Goal: Task Accomplishment & Management: Manage account settings

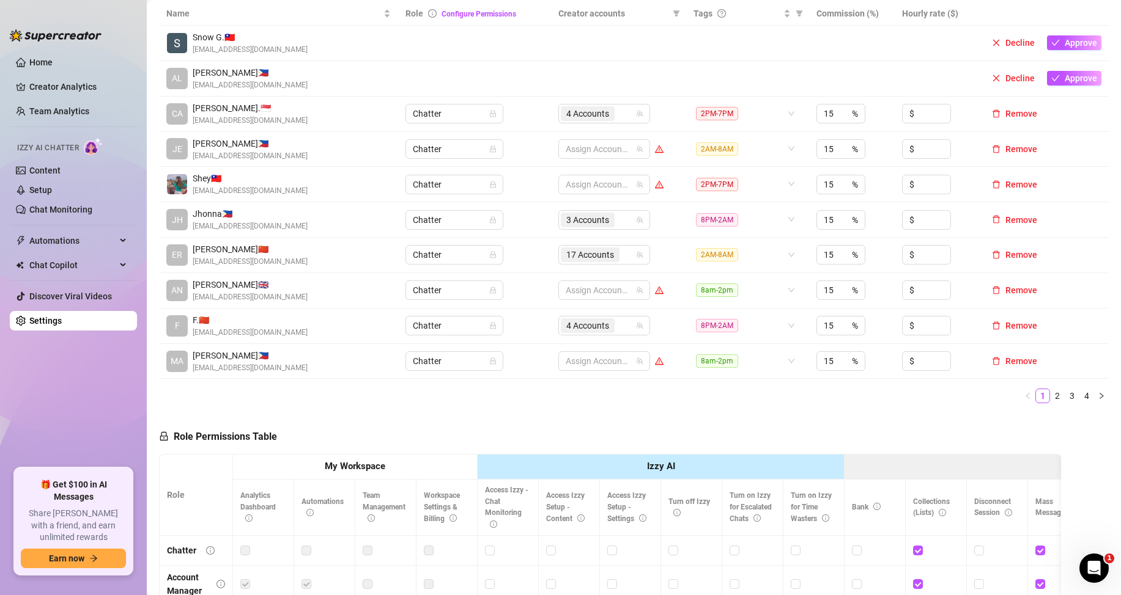
scroll to position [183, 0]
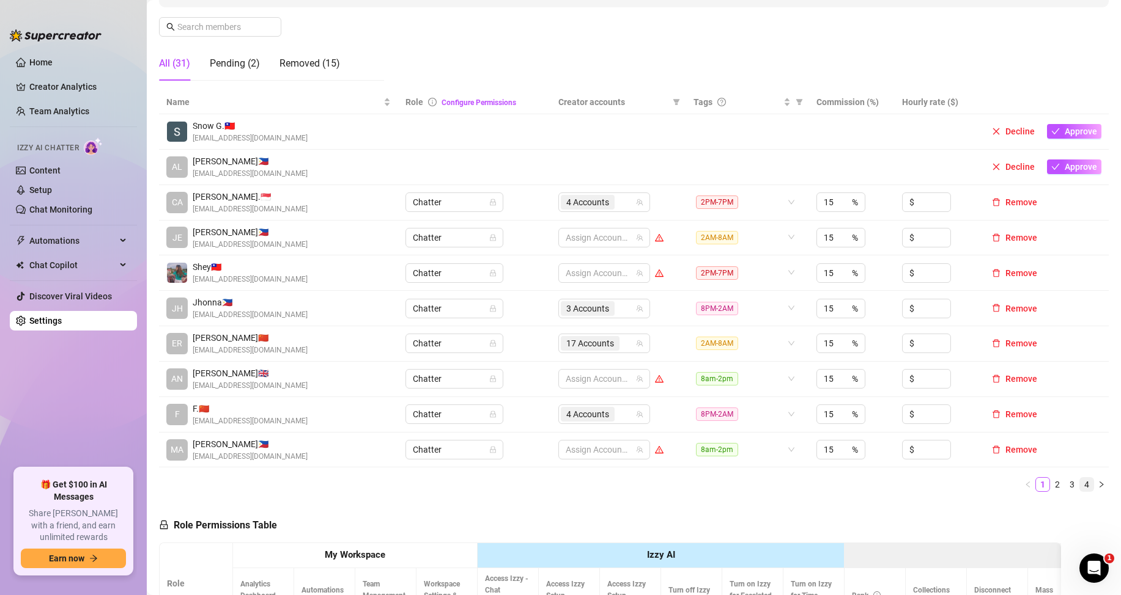
click at [1080, 484] on link "4" at bounding box center [1086, 484] width 13 height 13
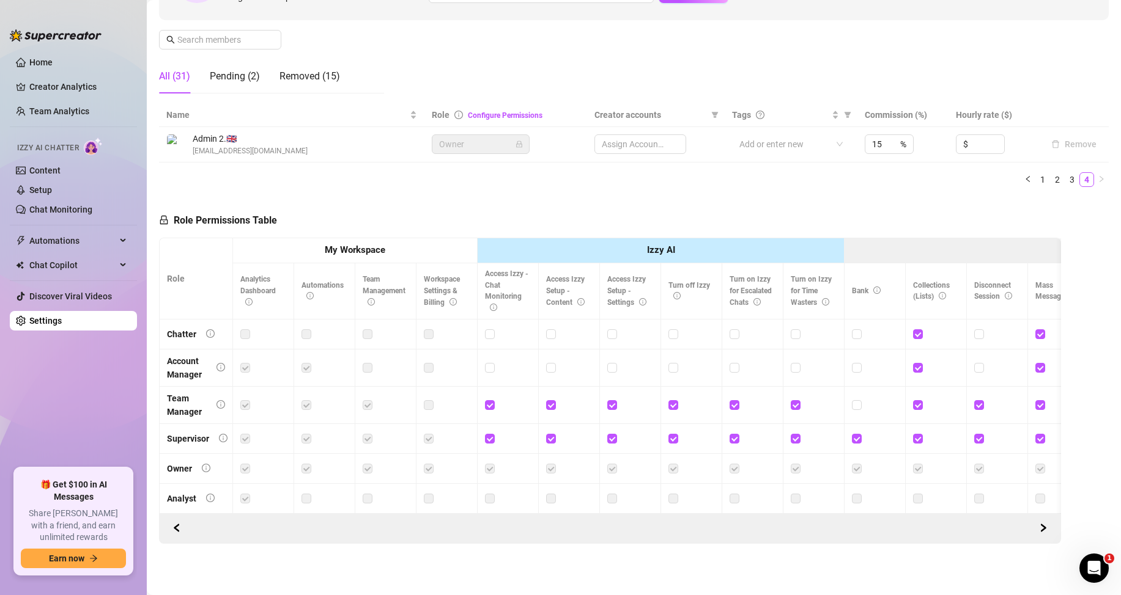
scroll to position [181, 0]
click at [1065, 173] on link "3" at bounding box center [1071, 179] width 13 height 13
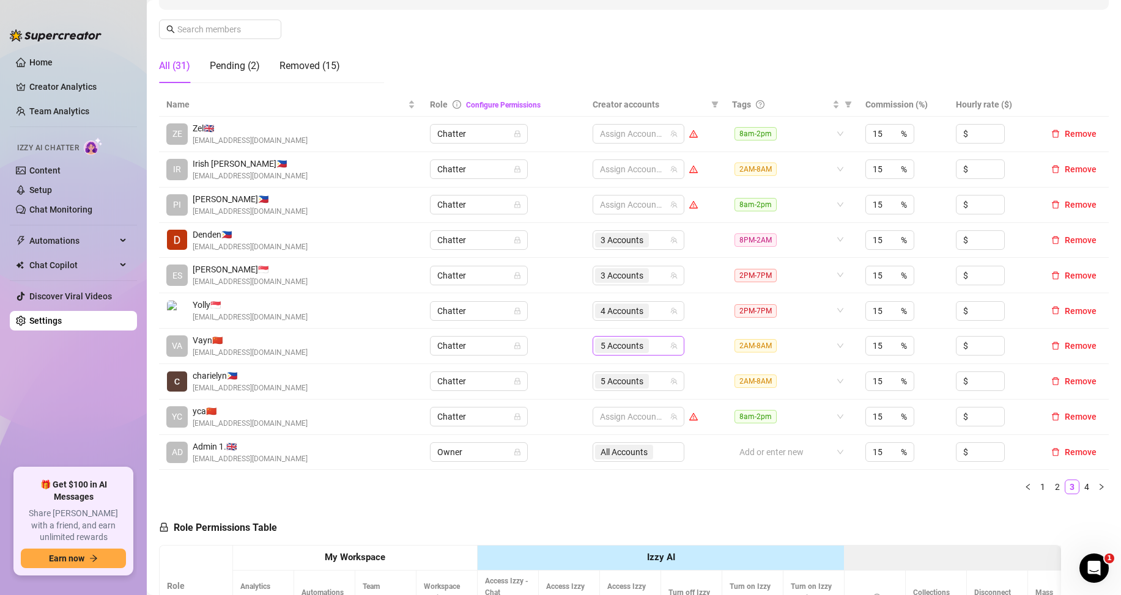
click at [651, 344] on input "search" at bounding box center [652, 346] width 2 height 15
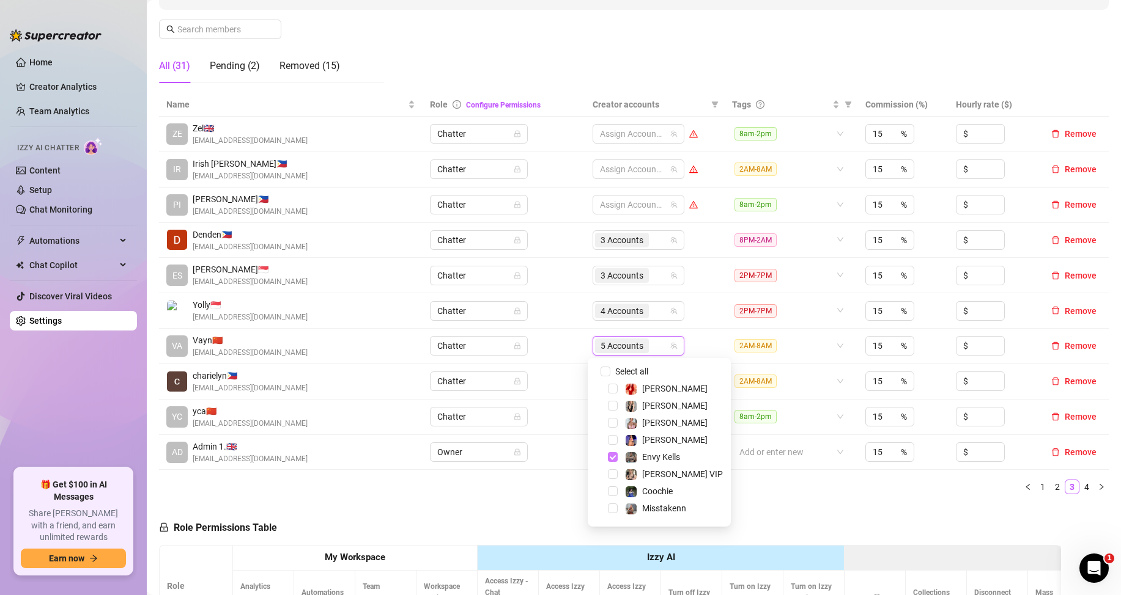
click at [610, 454] on span "Select tree node" at bounding box center [613, 457] width 10 height 10
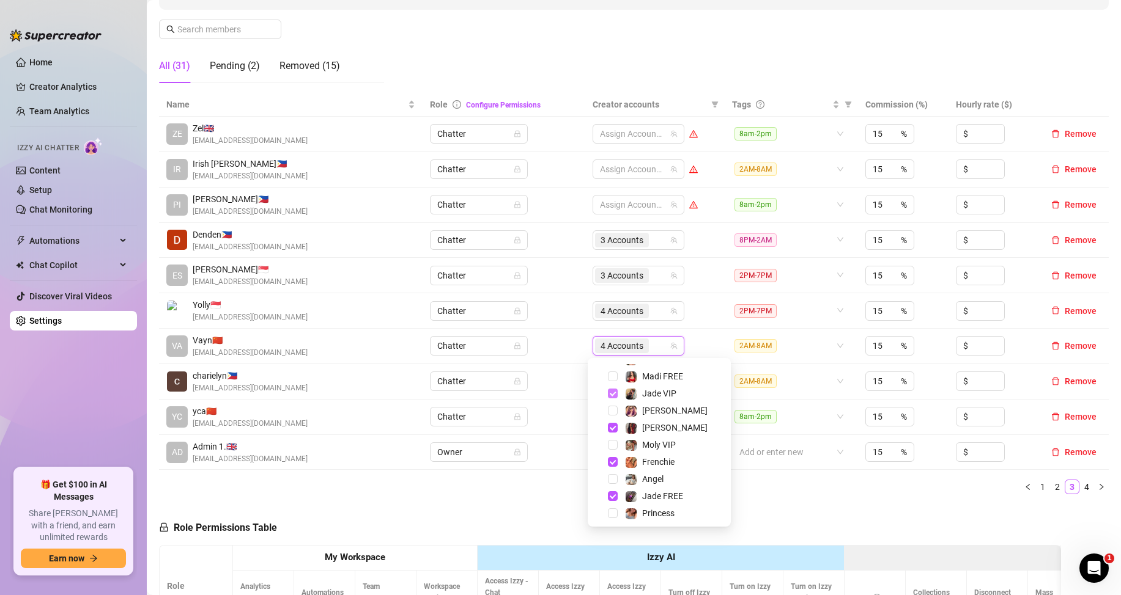
click at [609, 395] on span "Select tree node" at bounding box center [613, 394] width 10 height 10
click at [612, 427] on span "Select tree node" at bounding box center [613, 428] width 10 height 10
click at [612, 443] on span "Select tree node" at bounding box center [613, 443] width 10 height 10
click at [611, 477] on span "Select tree node" at bounding box center [613, 477] width 10 height 10
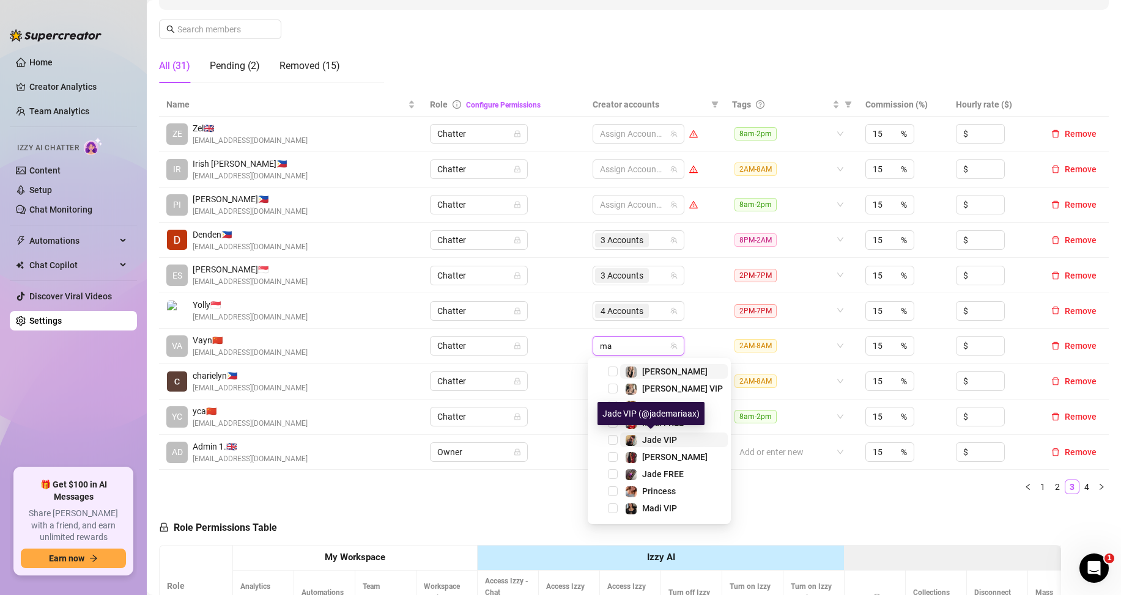
scroll to position [0, 0]
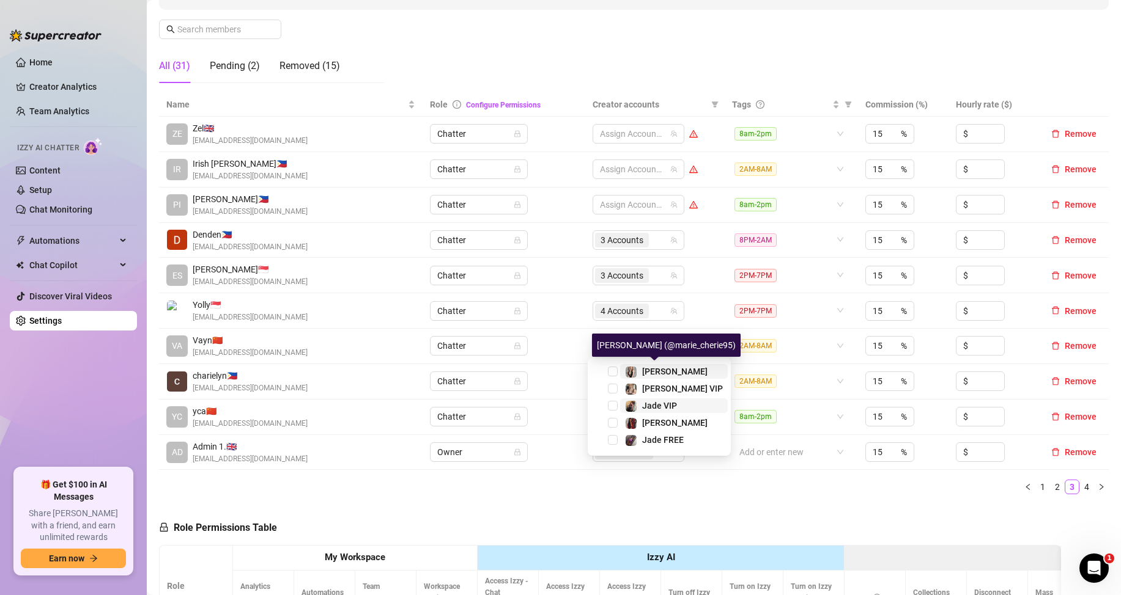
type input "mari"
click at [614, 373] on span "Select tree node" at bounding box center [613, 372] width 10 height 10
type input "mari"
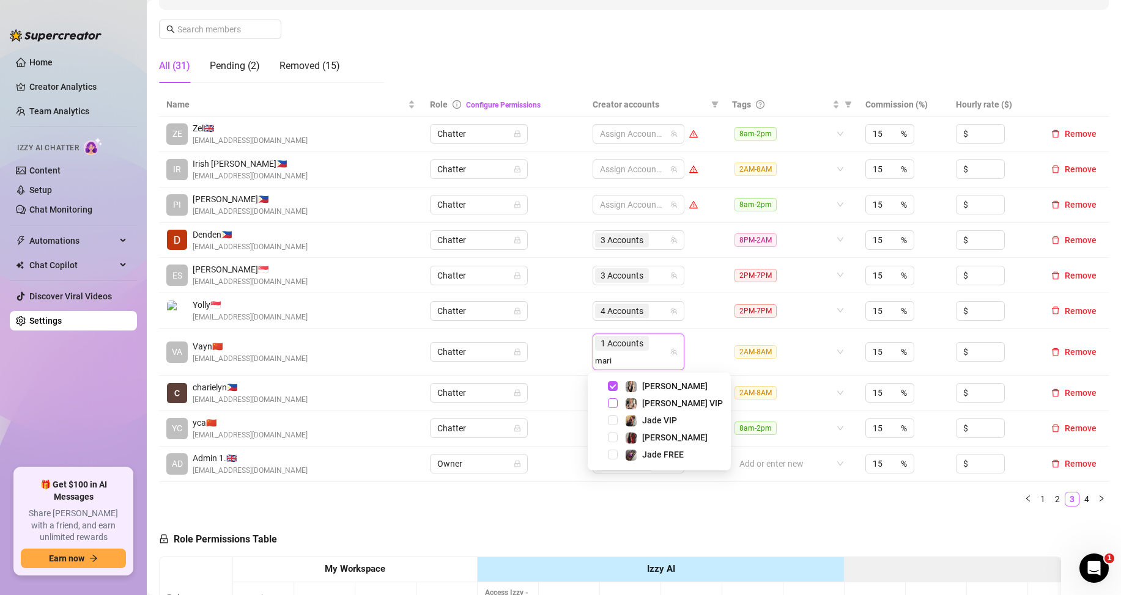
click at [611, 403] on span "Select tree node" at bounding box center [613, 404] width 10 height 10
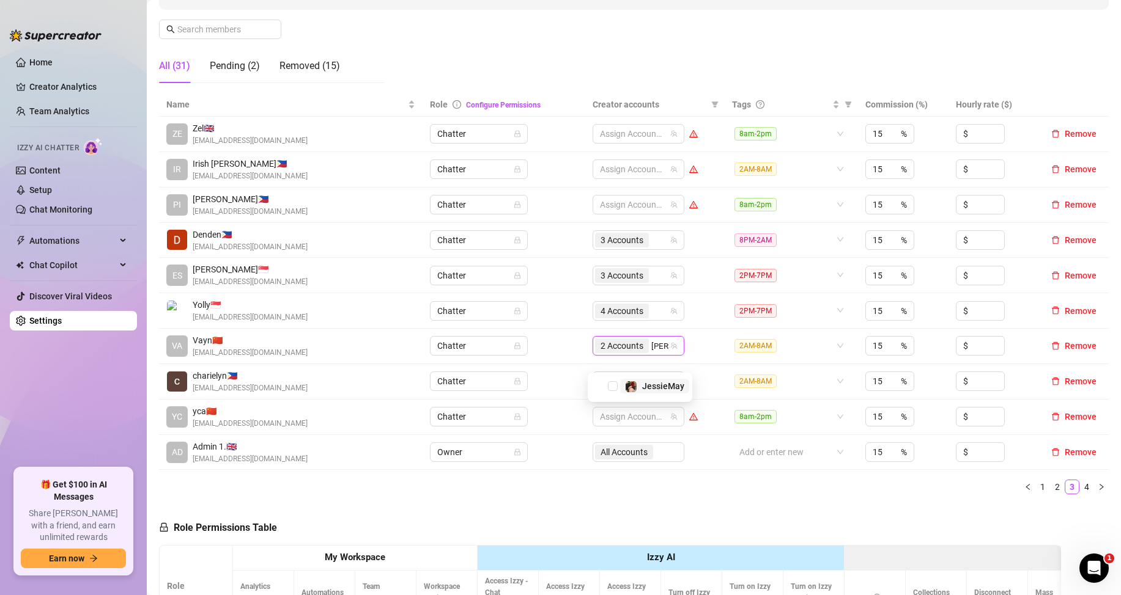
type input "jessi"
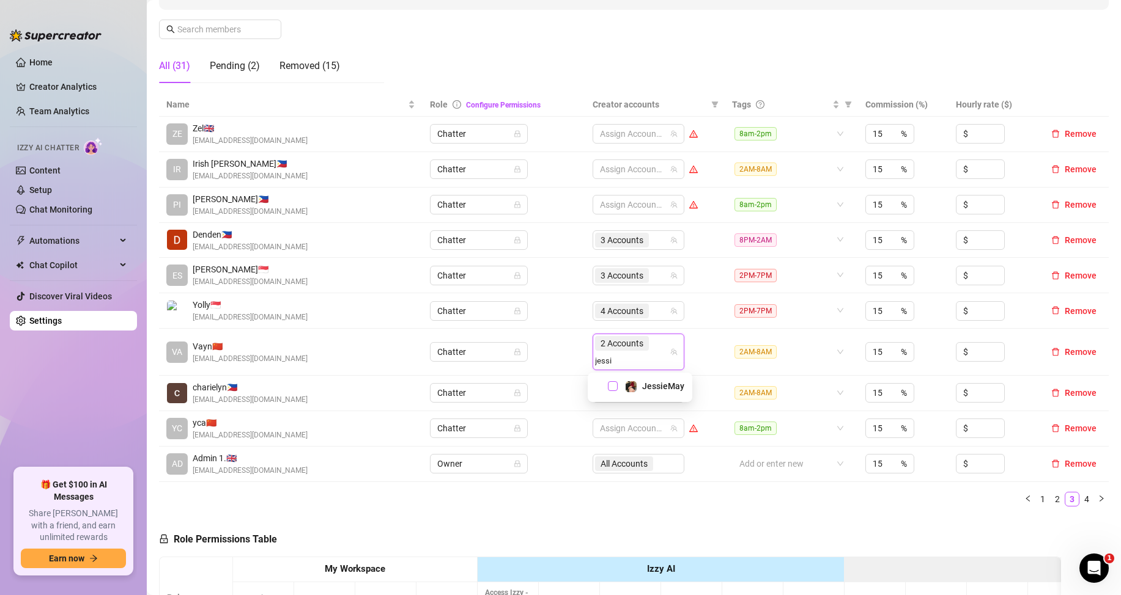
click at [615, 386] on span "Select tree node" at bounding box center [613, 387] width 10 height 10
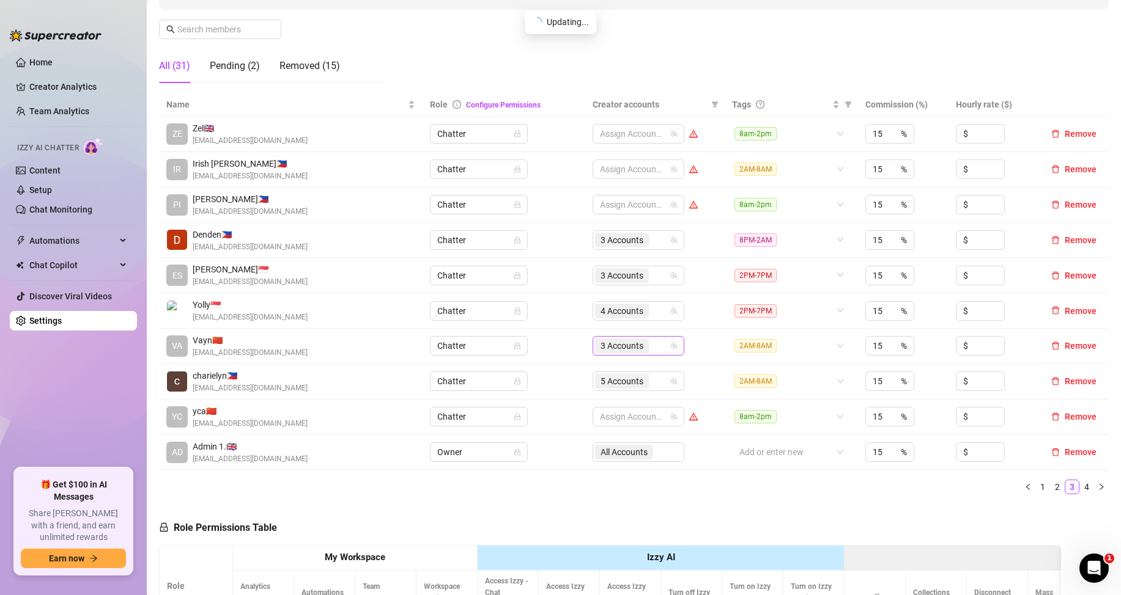
click at [651, 347] on div "3 Accounts" at bounding box center [632, 345] width 74 height 17
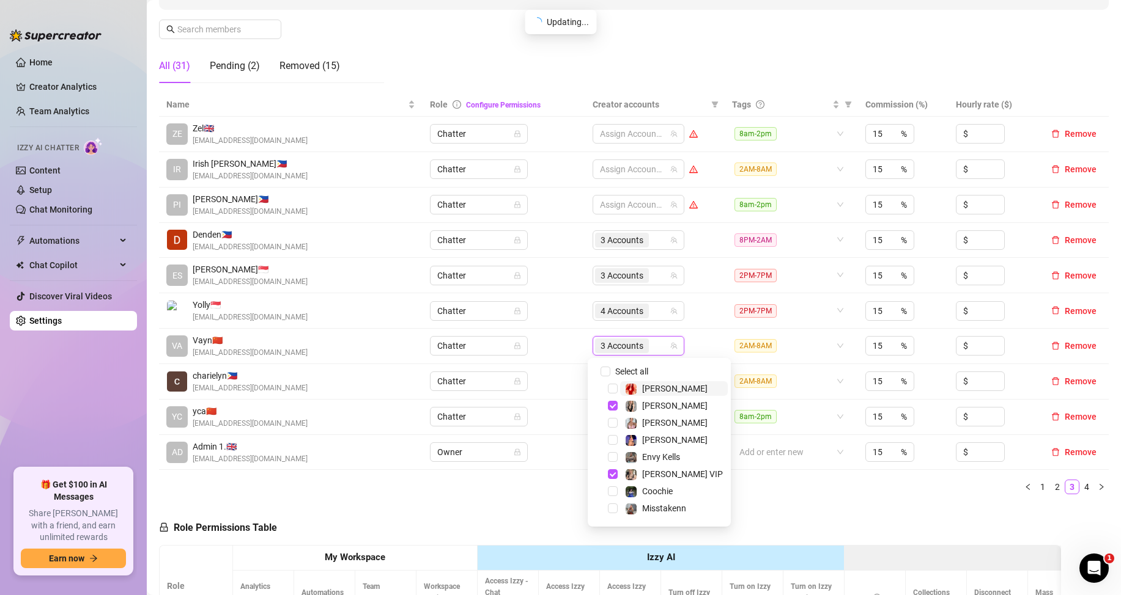
click at [651, 345] on input "search" at bounding box center [652, 346] width 2 height 15
type input "coo"
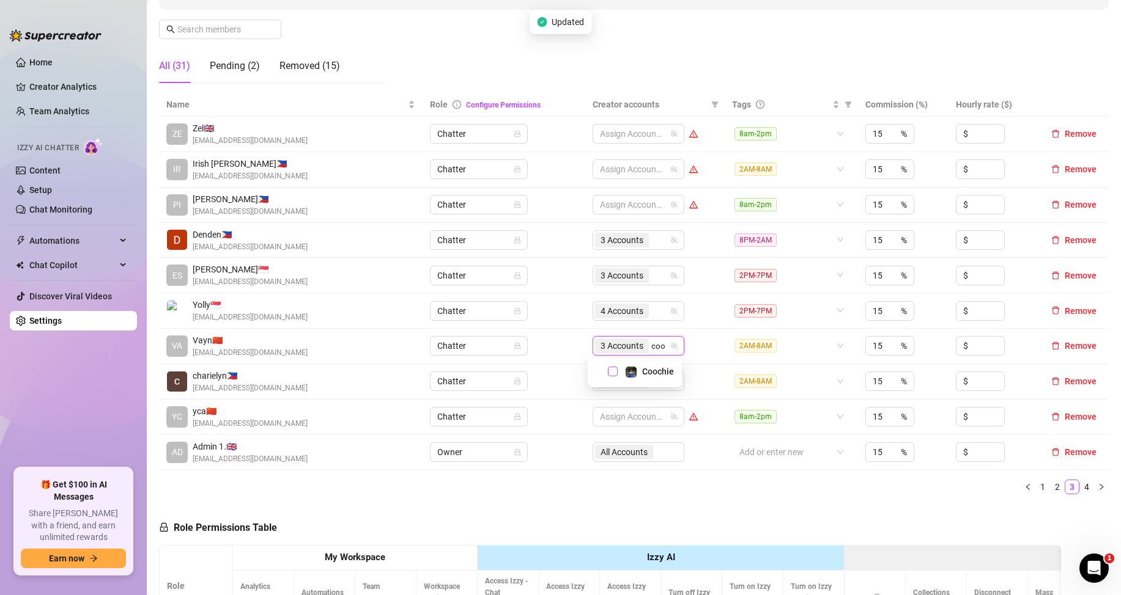
click at [610, 371] on span "Select tree node" at bounding box center [613, 372] width 10 height 10
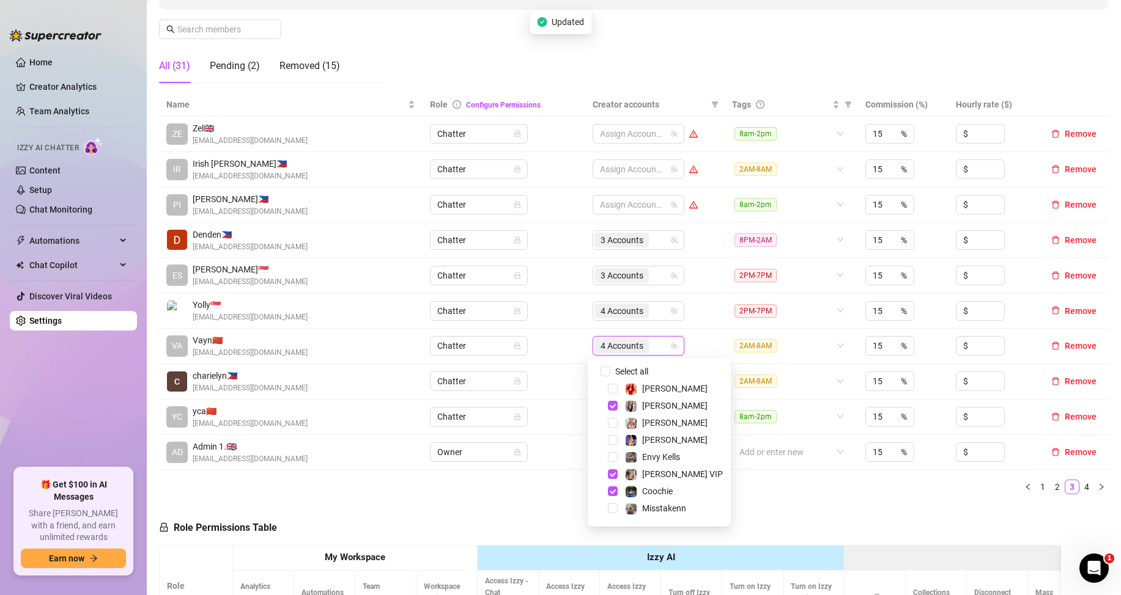
click at [729, 498] on div "Name Role Configure Permissions Creator accounts Tags Commission (%) Hourly rat…" at bounding box center [633, 298] width 949 height 411
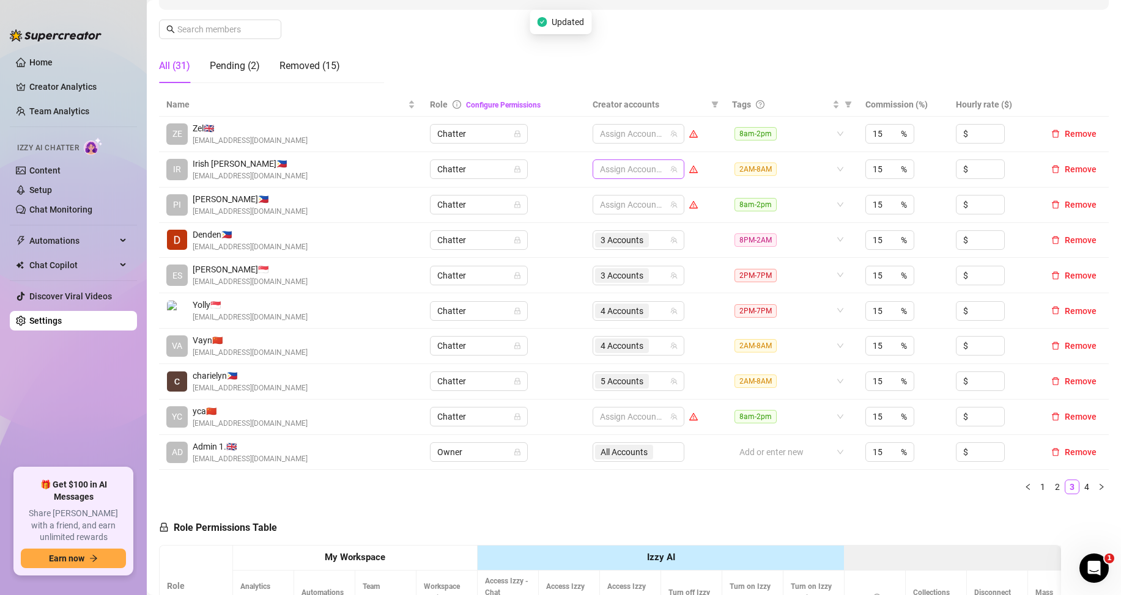
click at [633, 168] on div at bounding box center [632, 169] width 74 height 17
type input "jade"
click at [608, 195] on span "Select tree node" at bounding box center [613, 195] width 10 height 10
type input "jad"
click at [611, 211] on span "Select tree node" at bounding box center [613, 212] width 10 height 10
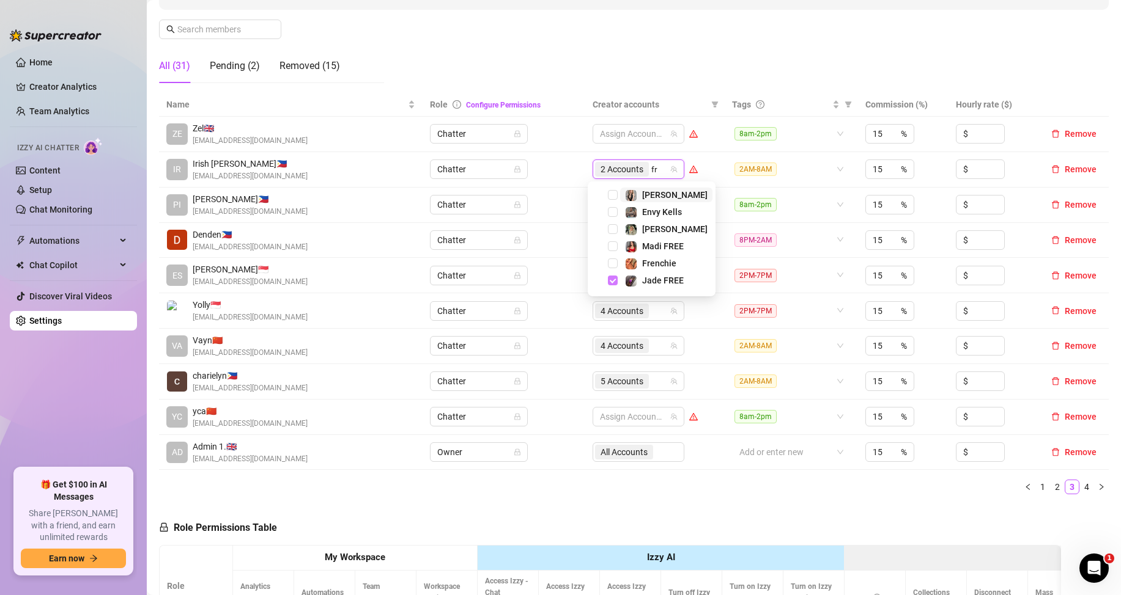
type input "fre"
click at [613, 266] on span "Select tree node" at bounding box center [613, 264] width 10 height 10
click at [808, 504] on div "Manage Team Members Manage your team members, their commission and hourly rate,…" at bounding box center [633, 370] width 949 height 963
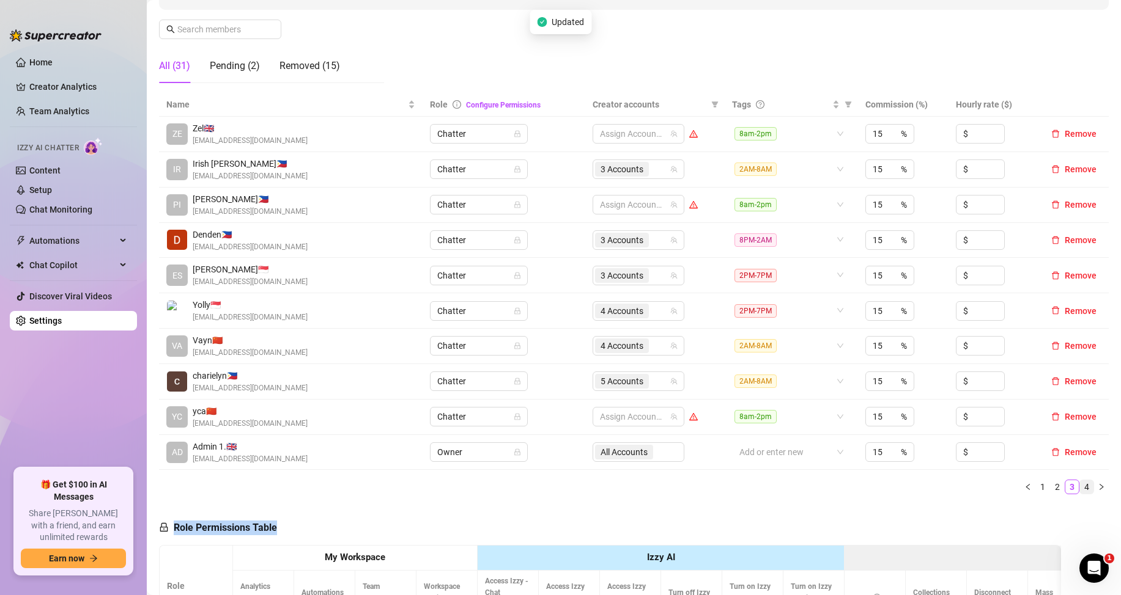
click at [1080, 487] on link "4" at bounding box center [1086, 487] width 13 height 13
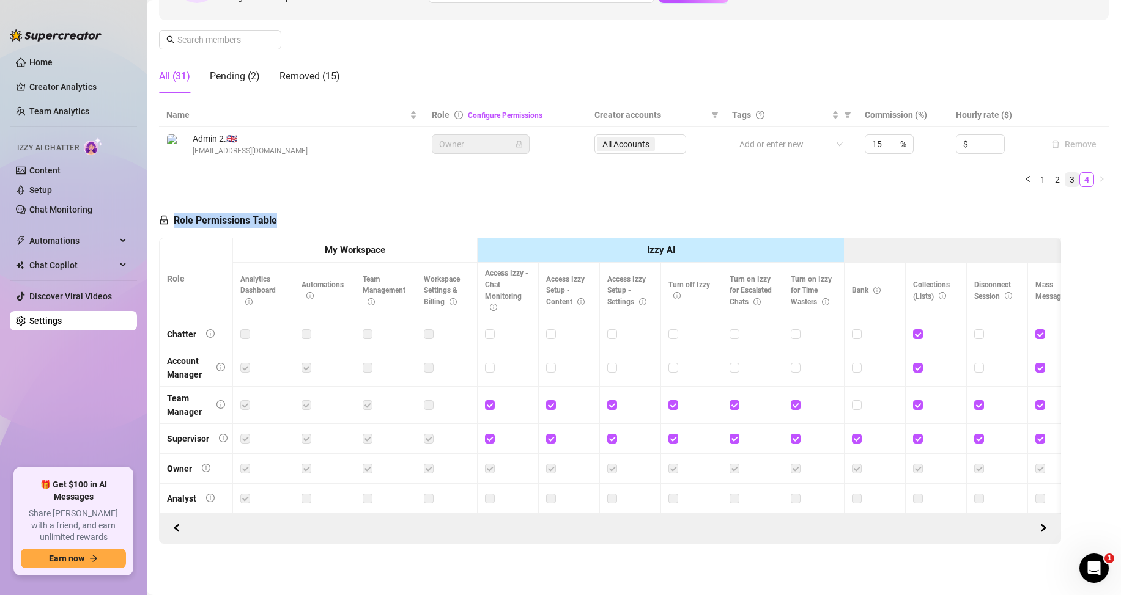
click at [1065, 173] on link "3" at bounding box center [1071, 179] width 13 height 13
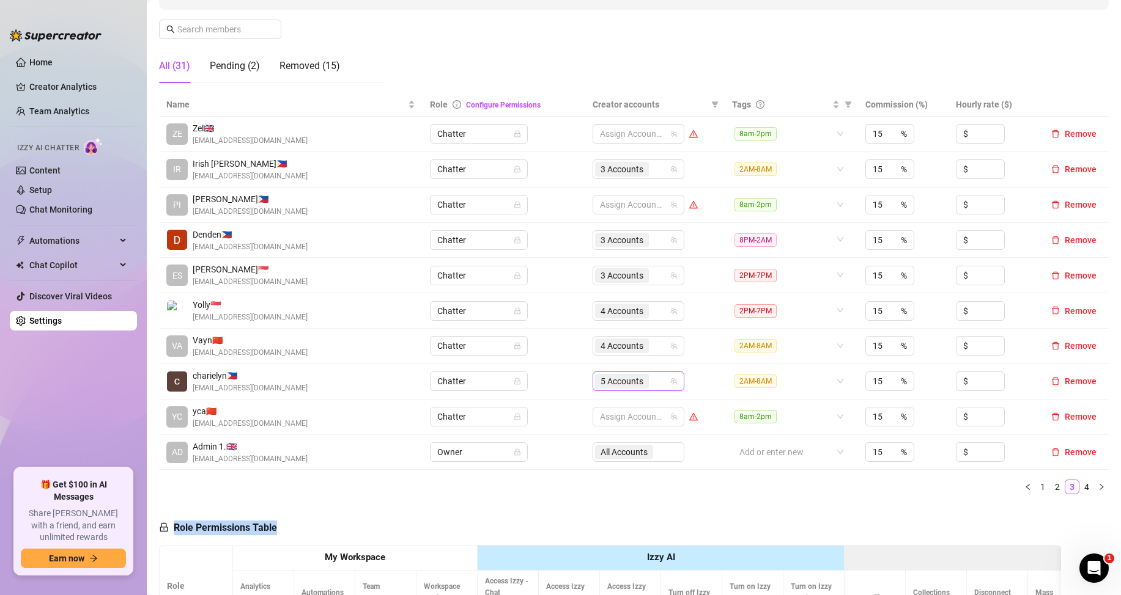
click at [649, 382] on div "5 Accounts" at bounding box center [632, 381] width 74 height 17
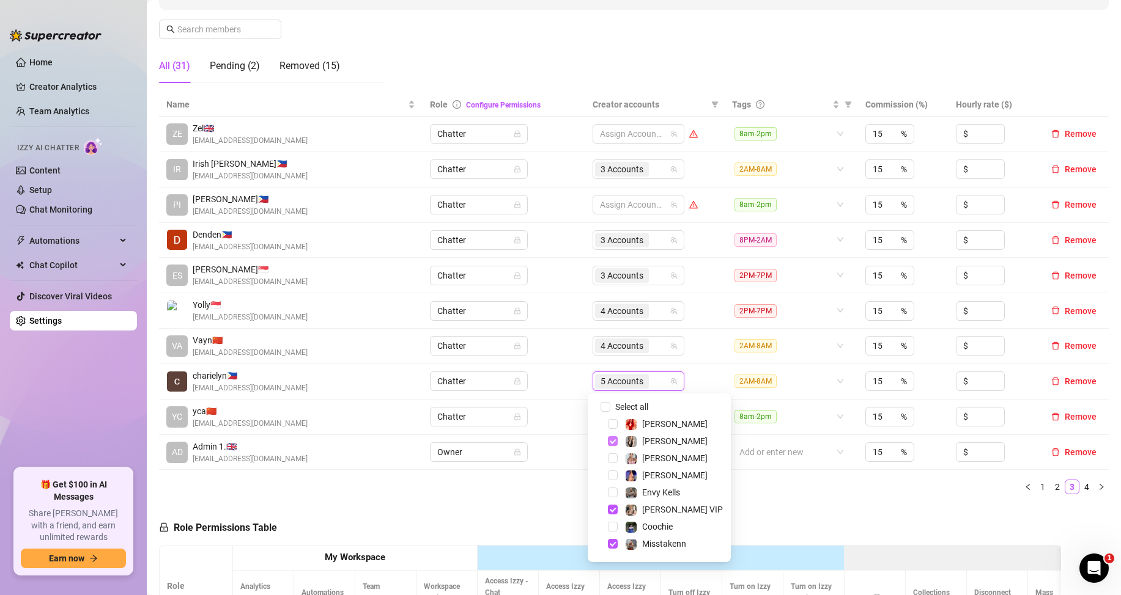
click at [610, 439] on span "Select tree node" at bounding box center [613, 442] width 10 height 10
click at [609, 507] on span "Select tree node" at bounding box center [613, 510] width 10 height 10
click at [613, 410] on span "Select tree node" at bounding box center [613, 412] width 10 height 10
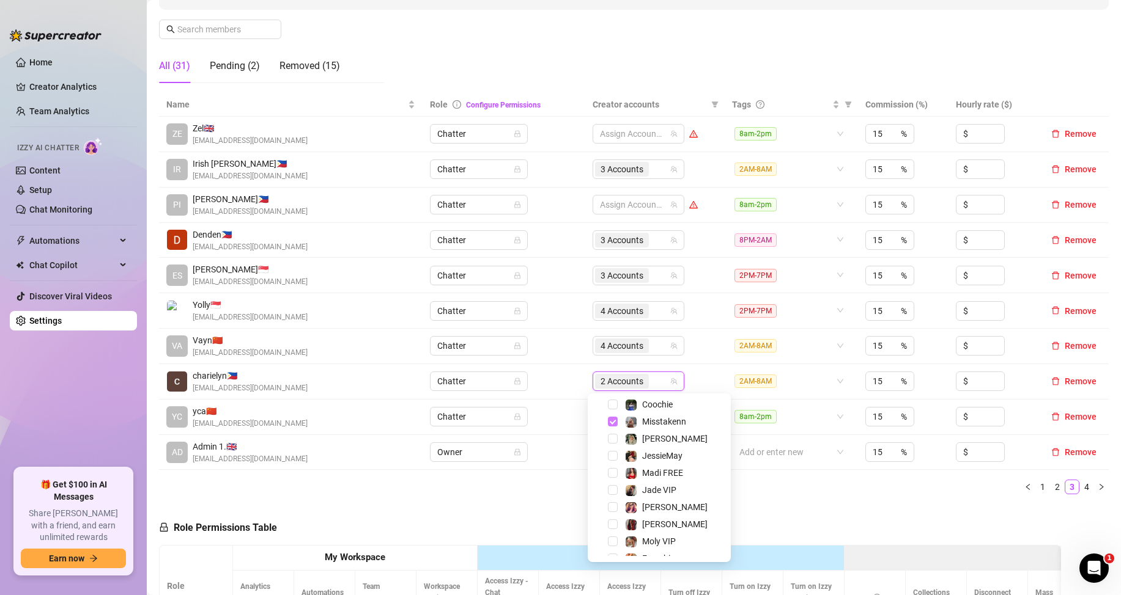
click at [610, 421] on span "Select tree node" at bounding box center [613, 422] width 10 height 10
click at [612, 547] on span "Select tree node" at bounding box center [613, 547] width 10 height 10
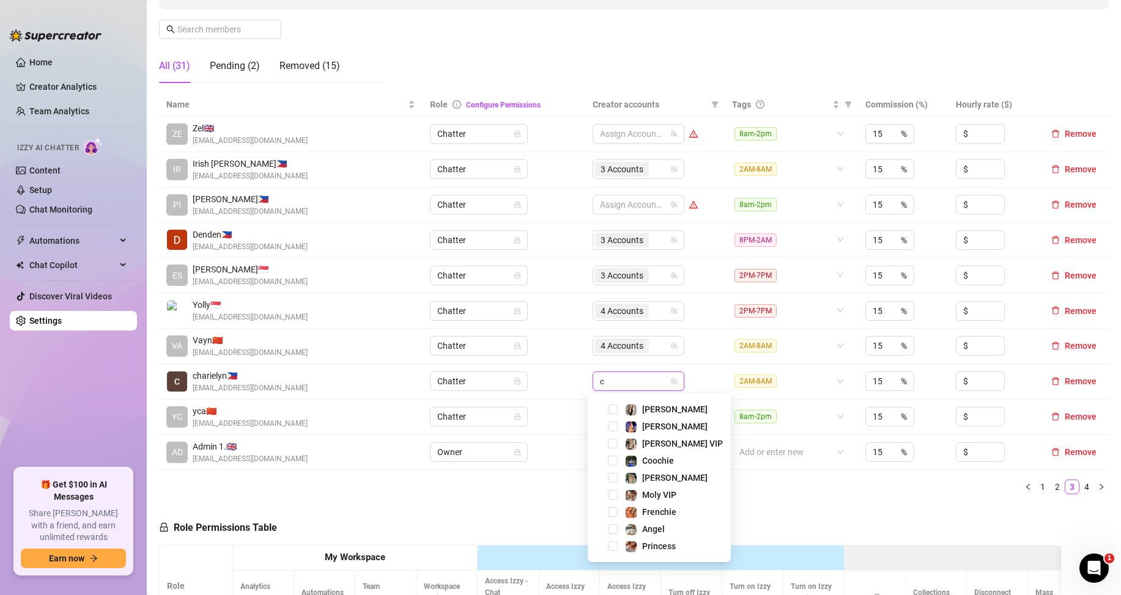
scroll to position [0, 0]
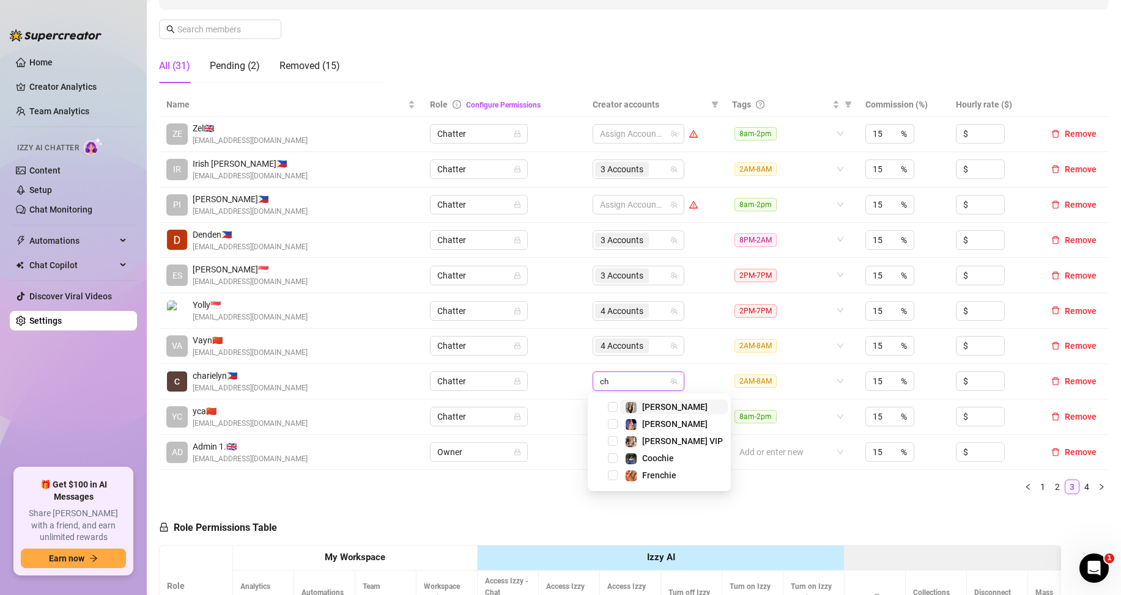
type input "chy"
click at [614, 407] on span "Select tree node" at bounding box center [613, 407] width 10 height 10
type input "pho"
click at [608, 405] on span "Select tree node" at bounding box center [613, 407] width 10 height 10
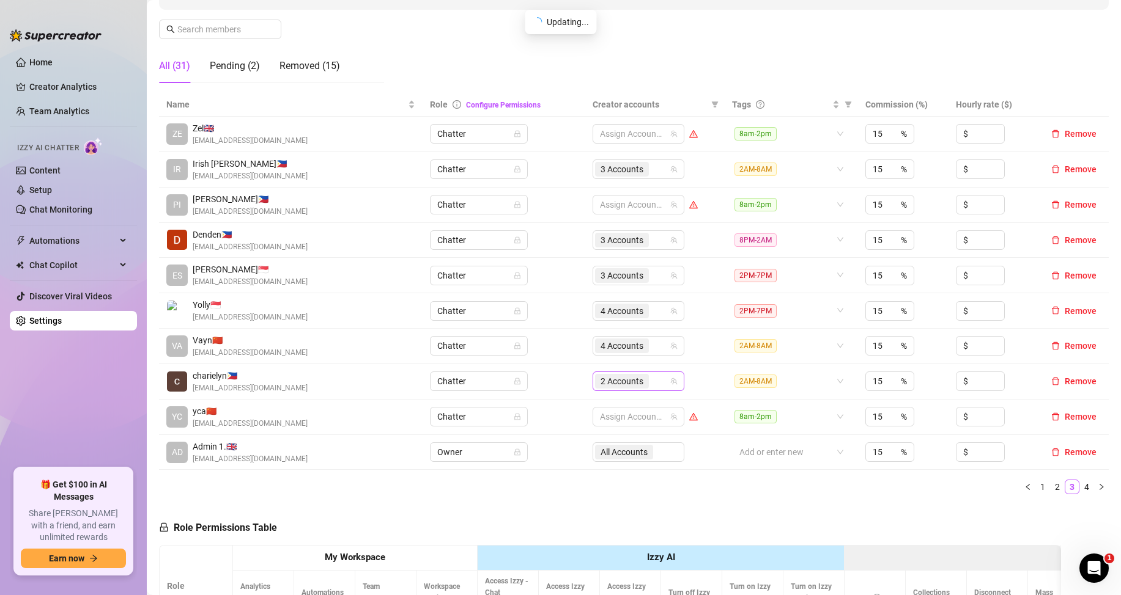
click at [651, 383] on div "2 Accounts" at bounding box center [632, 381] width 74 height 17
type input "mis"
click at [611, 405] on span "Select tree node" at bounding box center [613, 407] width 10 height 10
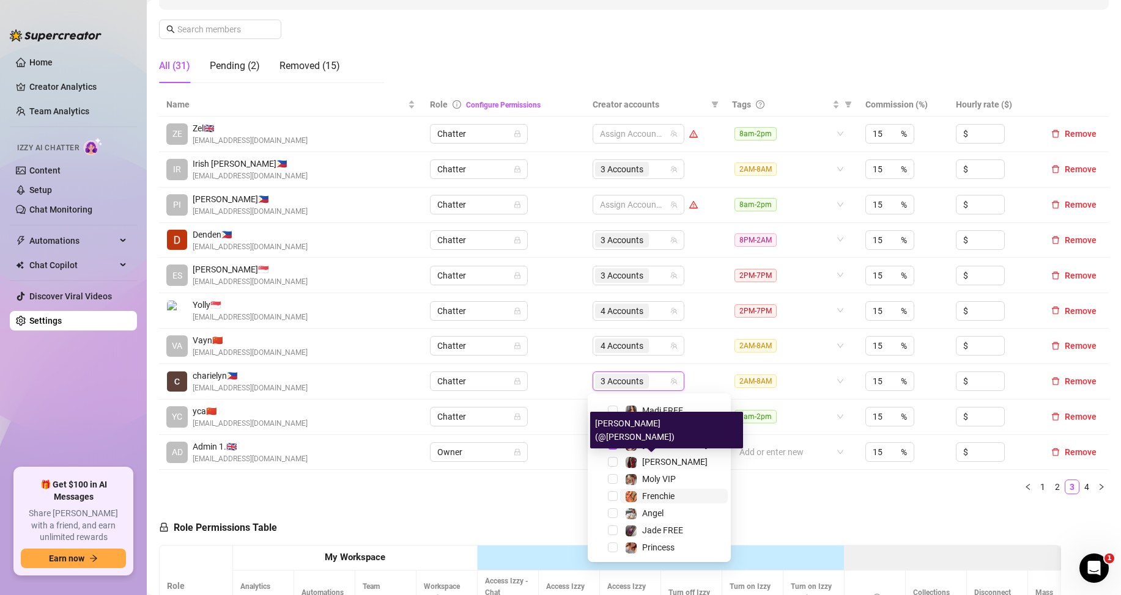
scroll to position [203, 0]
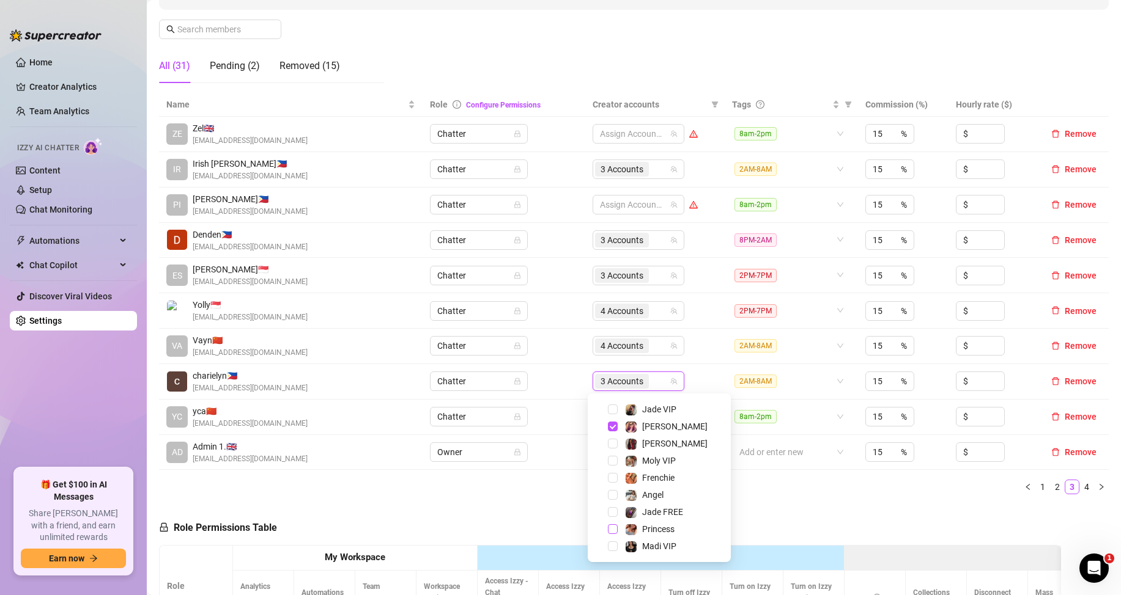
click at [611, 530] on span "Select tree node" at bounding box center [613, 530] width 10 height 10
click at [808, 494] on ul "1 2 3 4" at bounding box center [633, 487] width 949 height 15
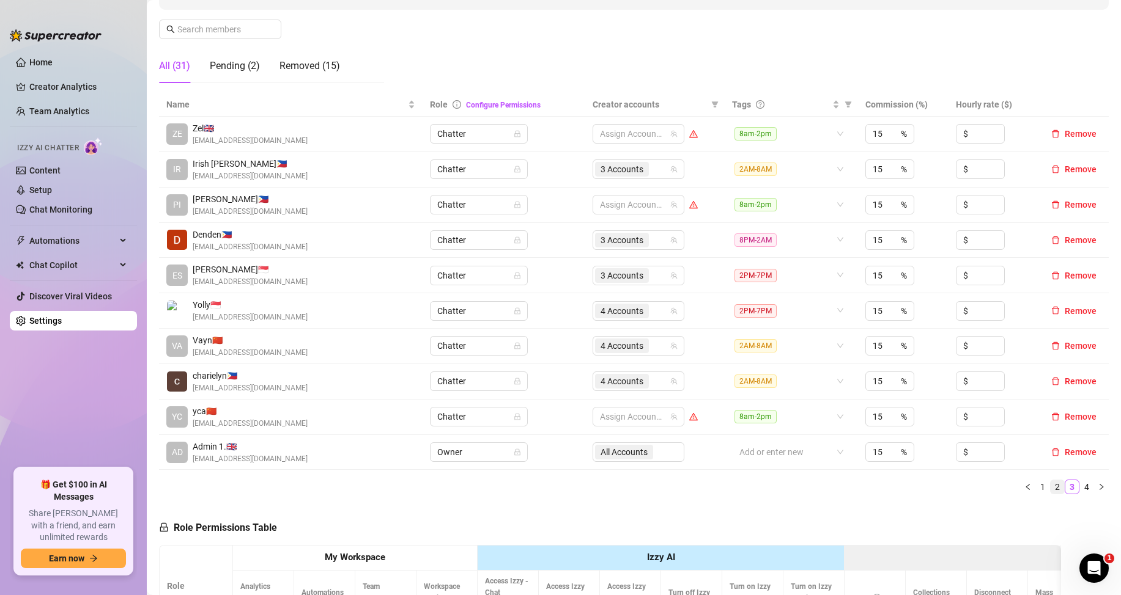
click at [1050, 487] on link "2" at bounding box center [1056, 487] width 13 height 13
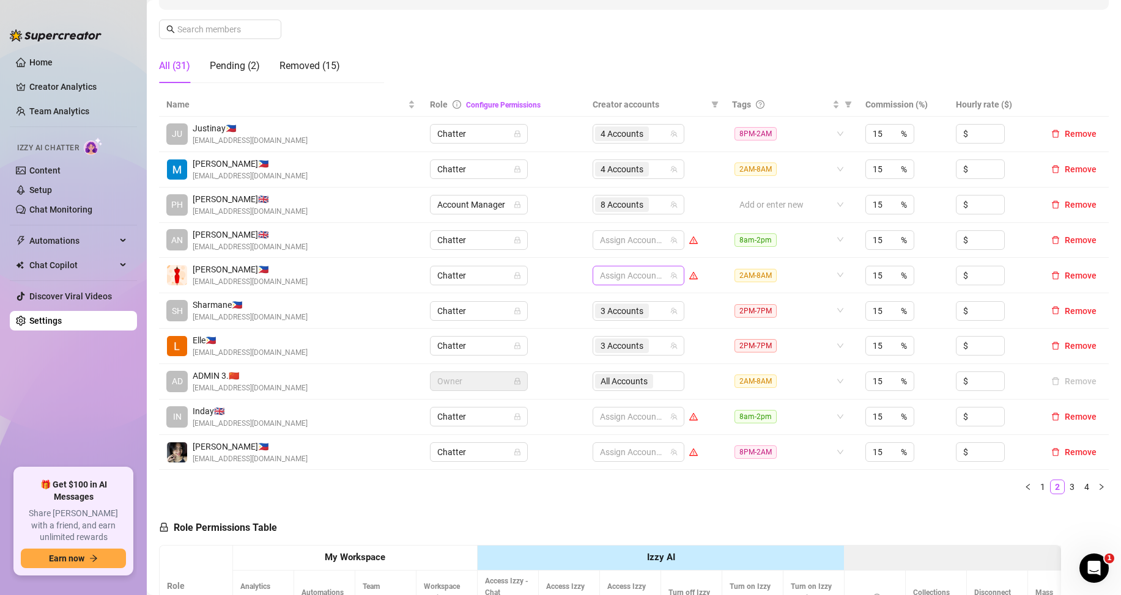
click at [629, 275] on div at bounding box center [632, 275] width 74 height 17
type input "madi"
click at [613, 300] on span "Select tree node" at bounding box center [613, 302] width 10 height 10
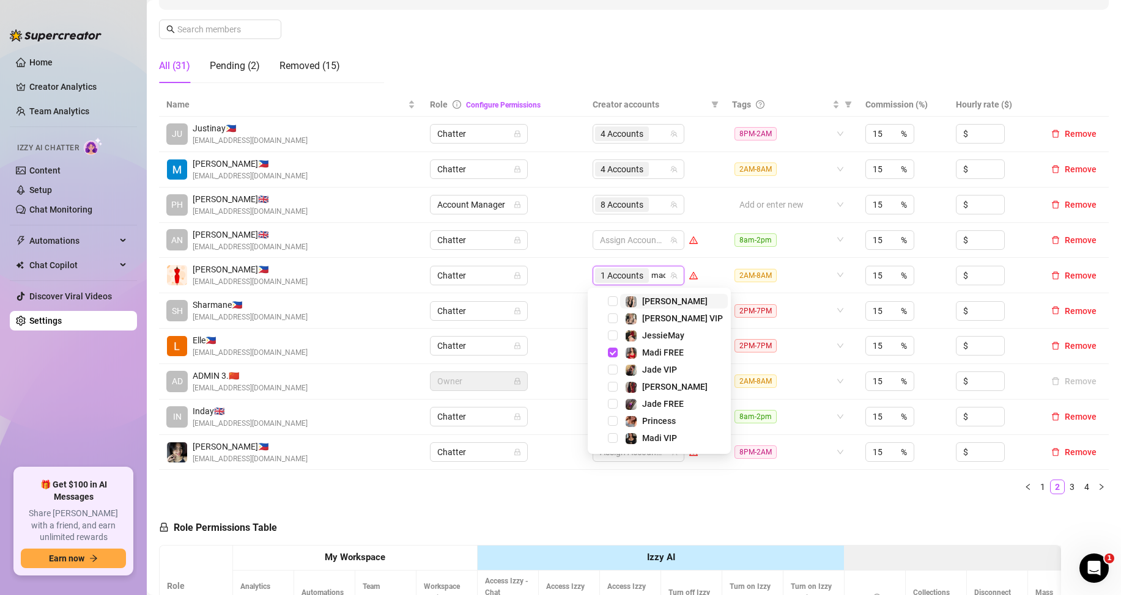
type input "madi"
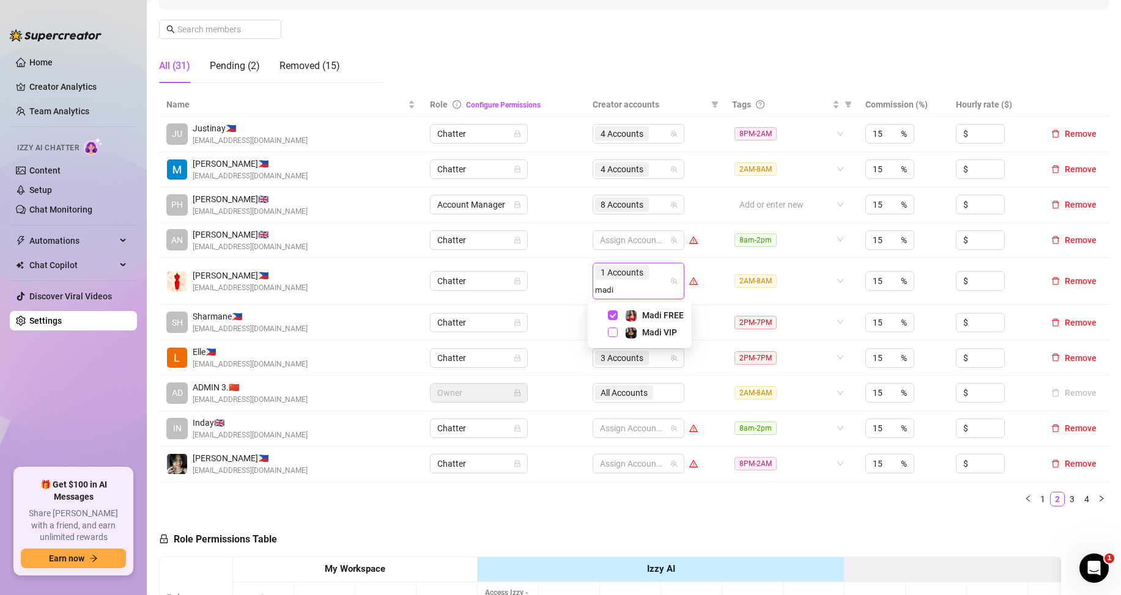
click at [611, 332] on span "Select tree node" at bounding box center [613, 333] width 10 height 10
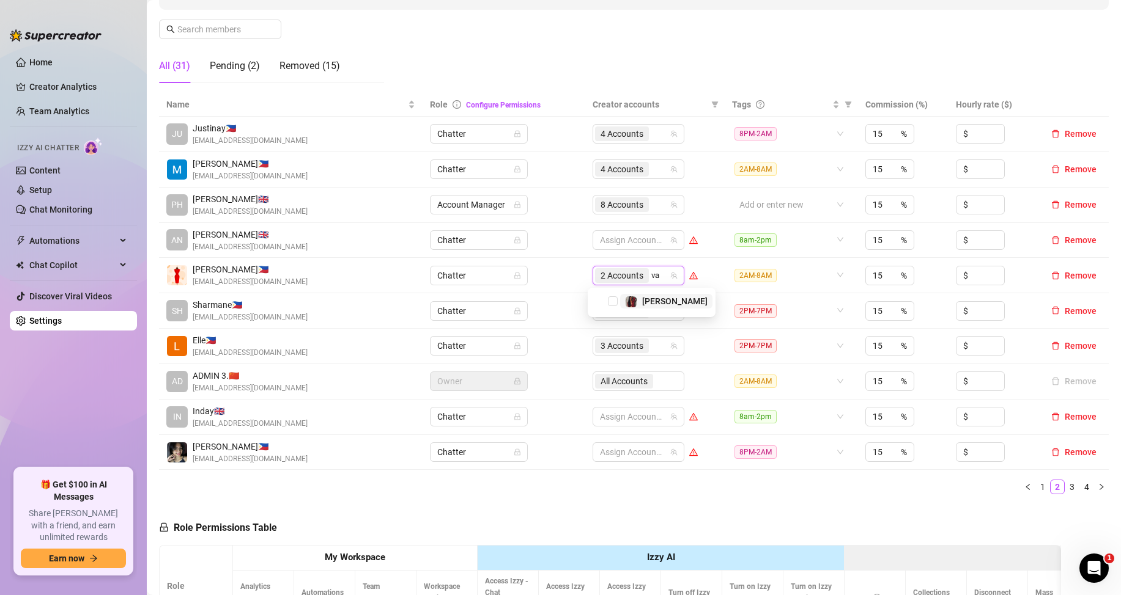
type input "val"
click at [616, 301] on span "Select tree node" at bounding box center [613, 302] width 10 height 10
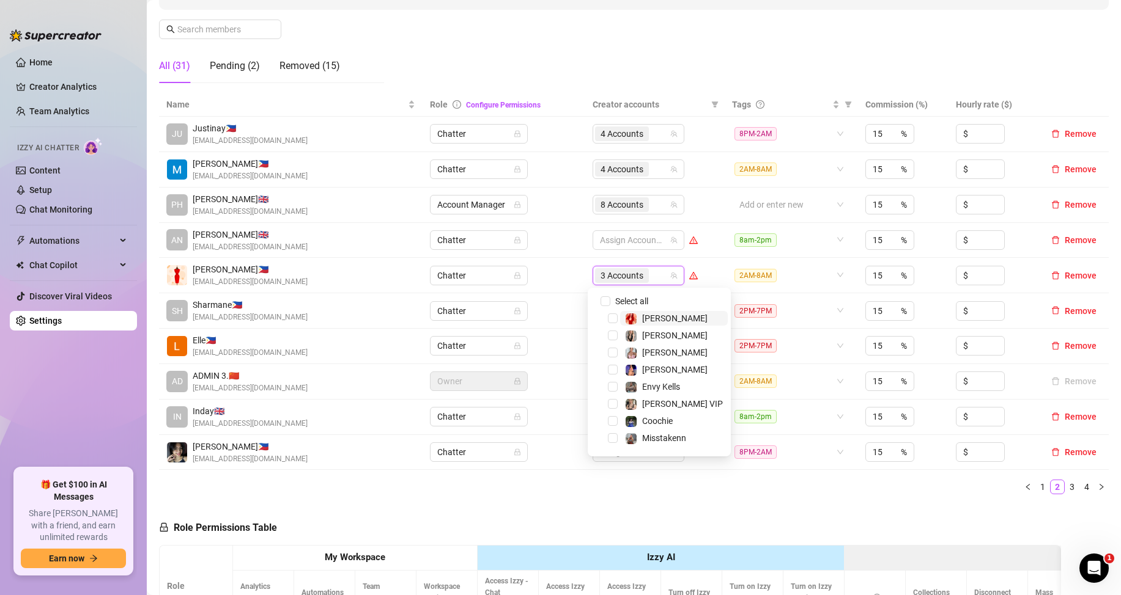
click at [886, 498] on div "Name Role Configure Permissions Creator accounts Tags Commission (%) Hourly rat…" at bounding box center [633, 298] width 949 height 411
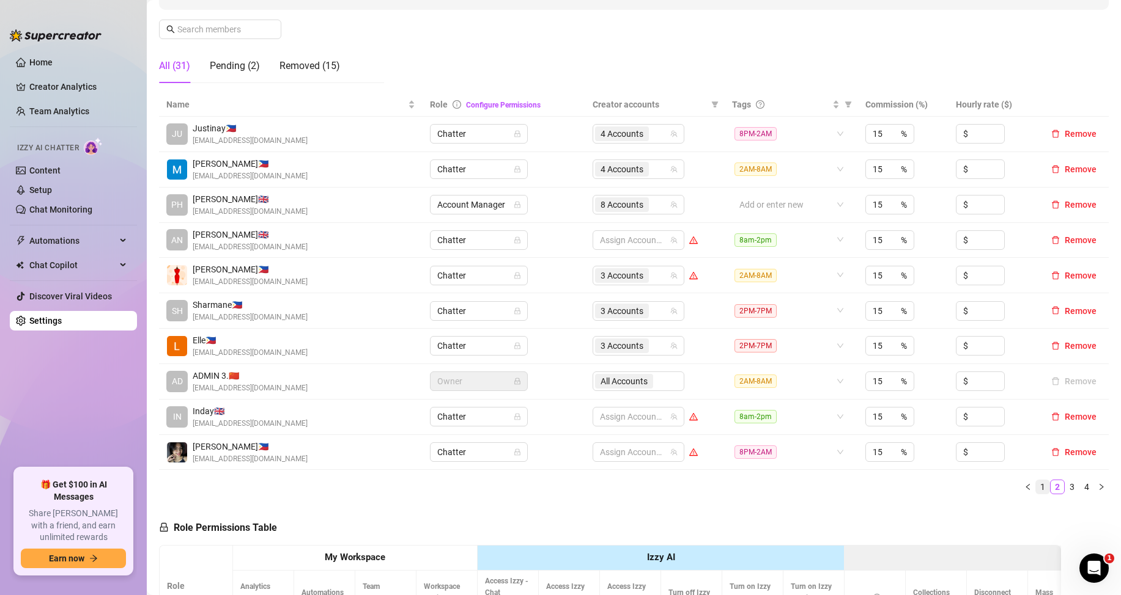
click at [1036, 487] on link "1" at bounding box center [1042, 487] width 13 height 13
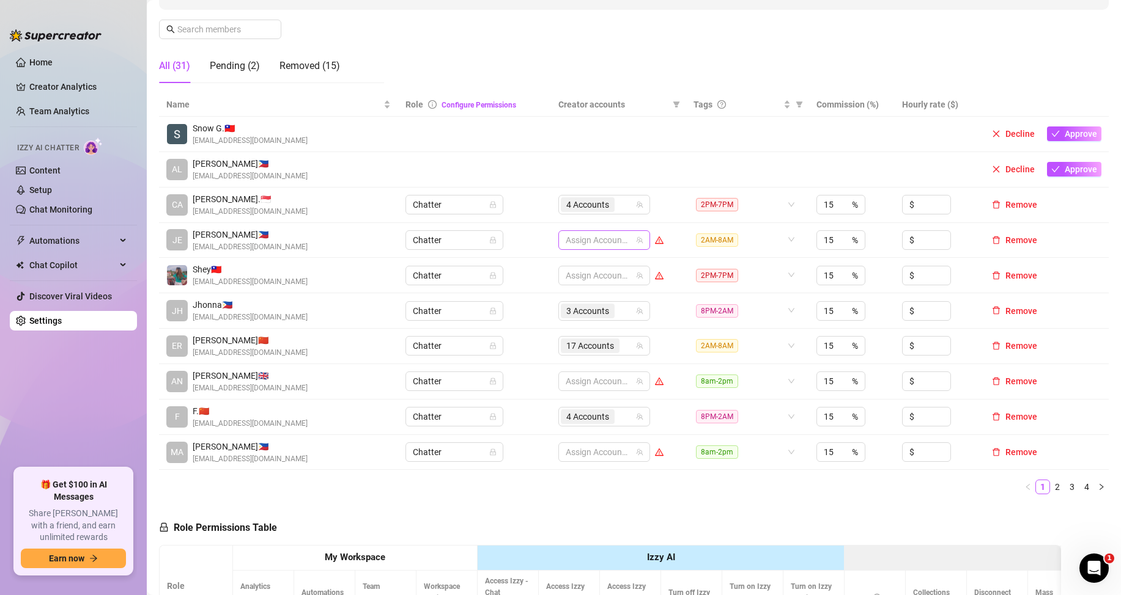
click at [586, 240] on div at bounding box center [598, 240] width 74 height 17
type input "env"
click at [580, 266] on span "Select tree node" at bounding box center [579, 266] width 10 height 10
type input "[PERSON_NAME]"
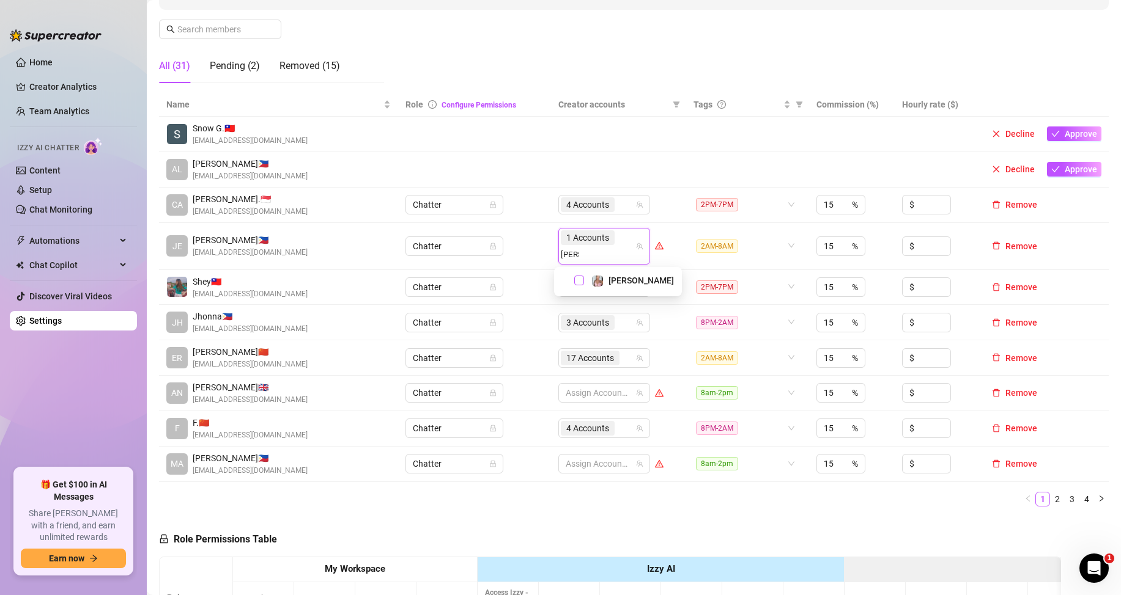
click at [578, 277] on span "Select tree node" at bounding box center [579, 281] width 10 height 10
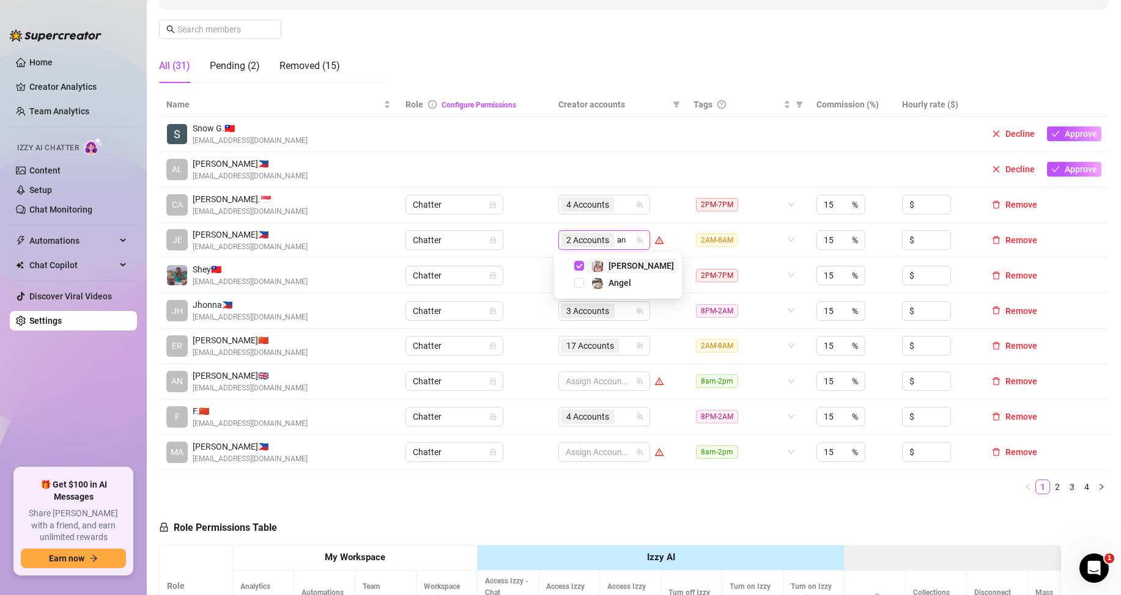
type input "ang"
click at [577, 268] on span "Select tree node" at bounding box center [579, 266] width 10 height 10
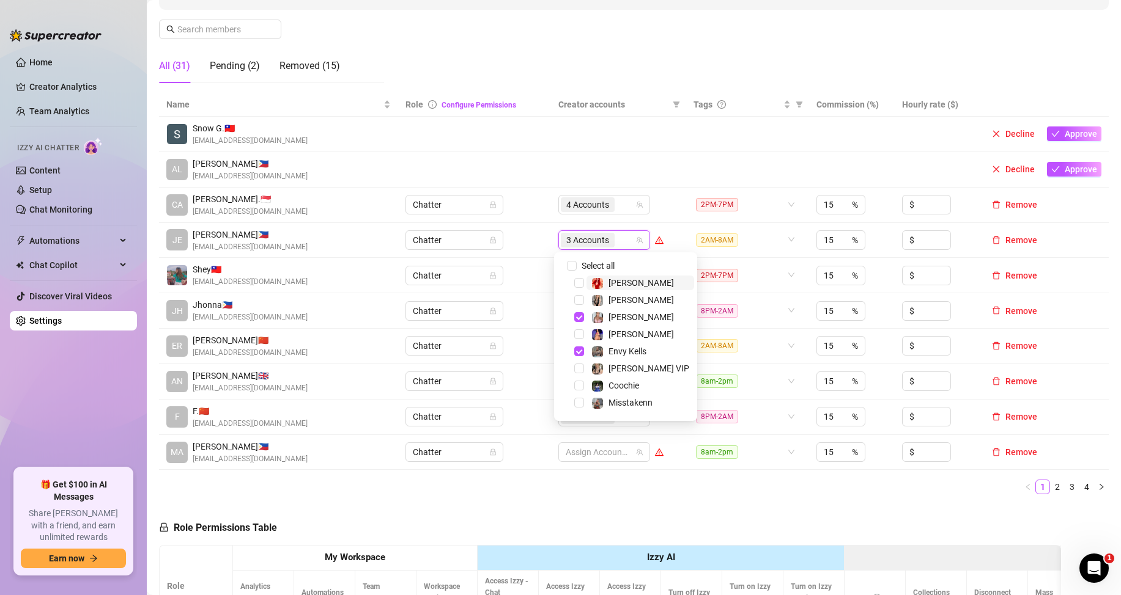
drag, startPoint x: 748, startPoint y: 516, endPoint x: 696, endPoint y: 503, distance: 54.1
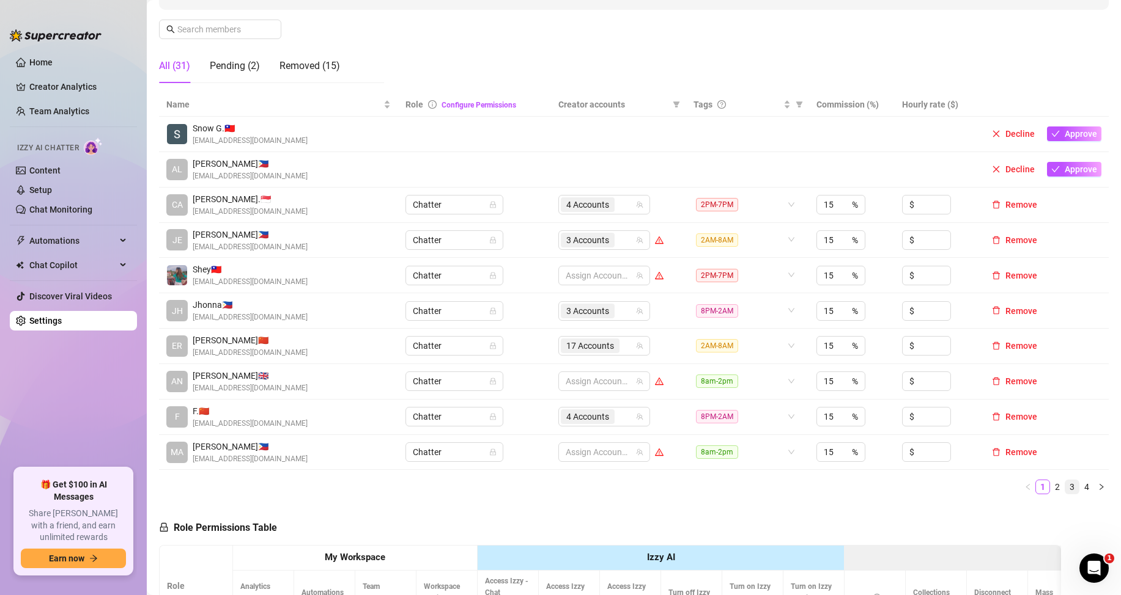
click at [1065, 483] on link "3" at bounding box center [1071, 487] width 13 height 13
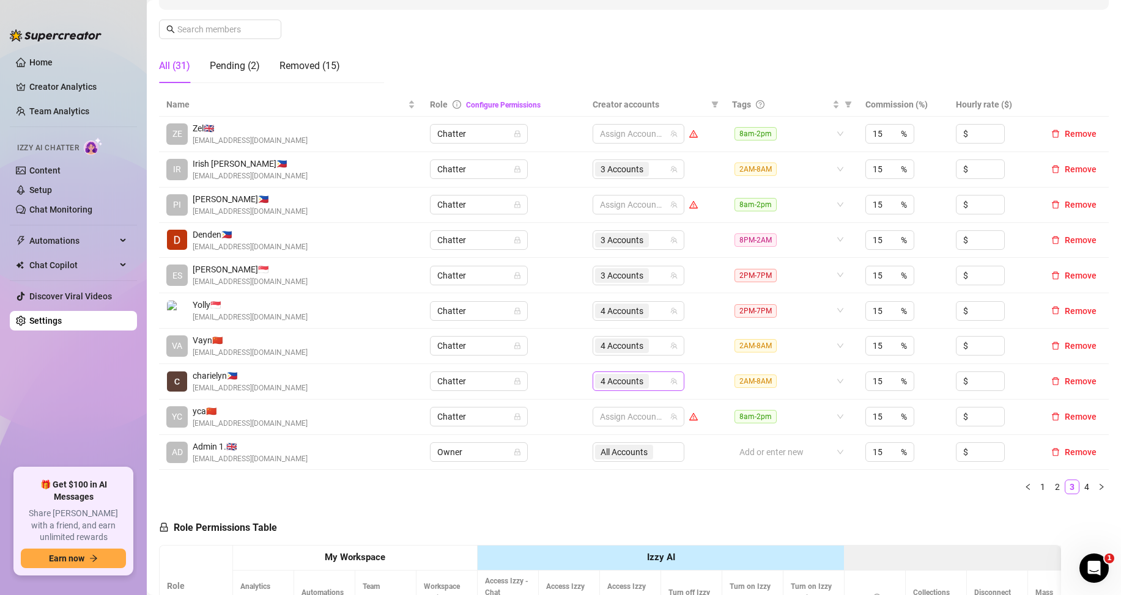
click at [645, 385] on div "4 Accounts" at bounding box center [623, 381] width 56 height 17
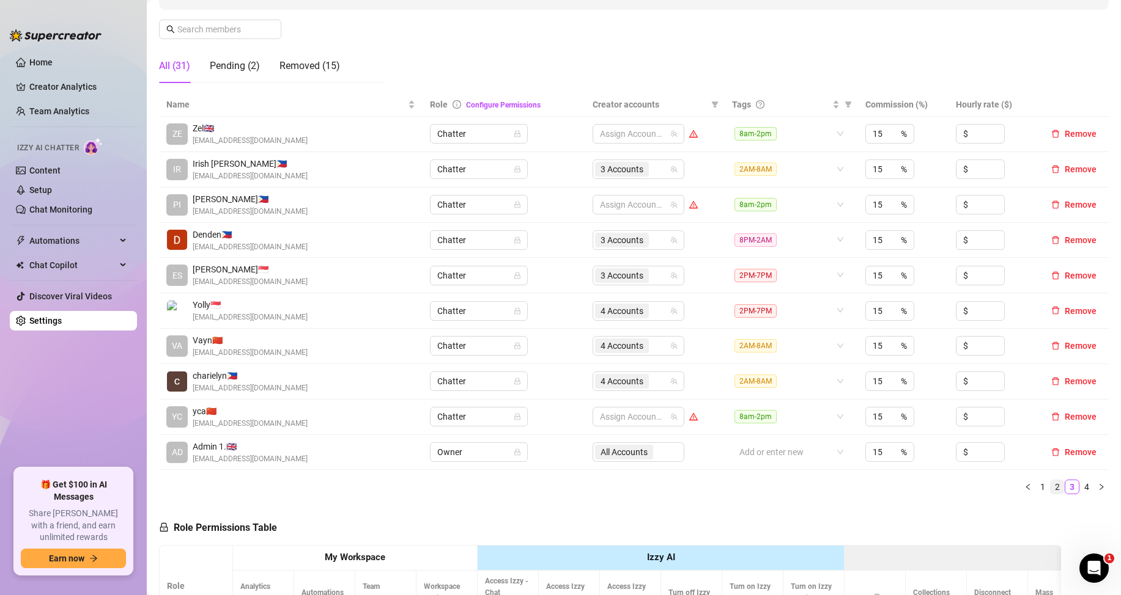
click at [1050, 490] on link "2" at bounding box center [1056, 487] width 13 height 13
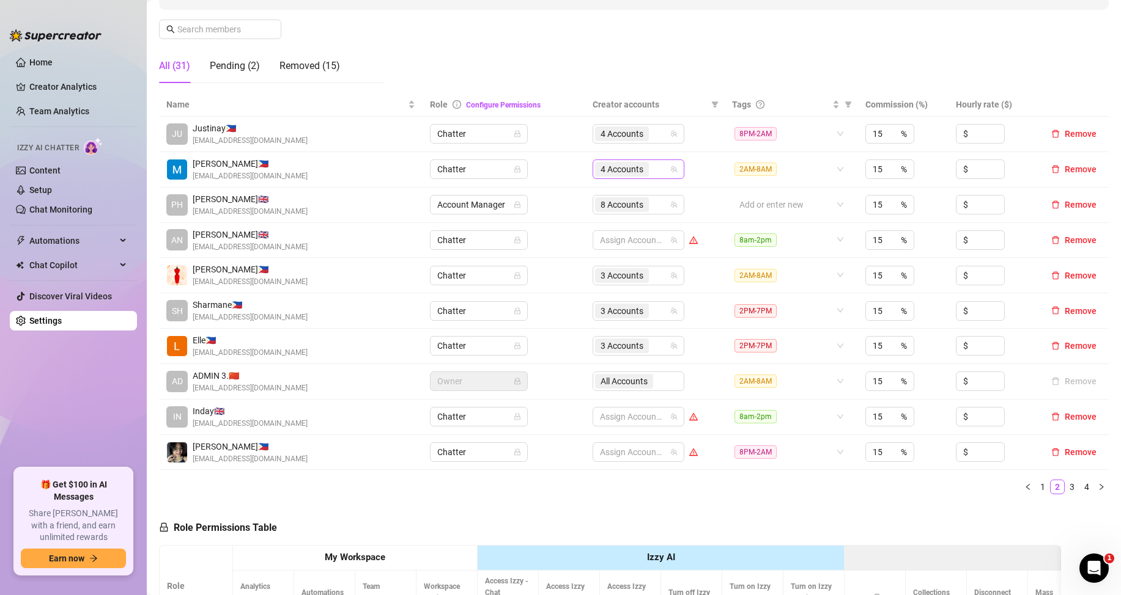
click at [651, 167] on input "search" at bounding box center [652, 169] width 2 height 15
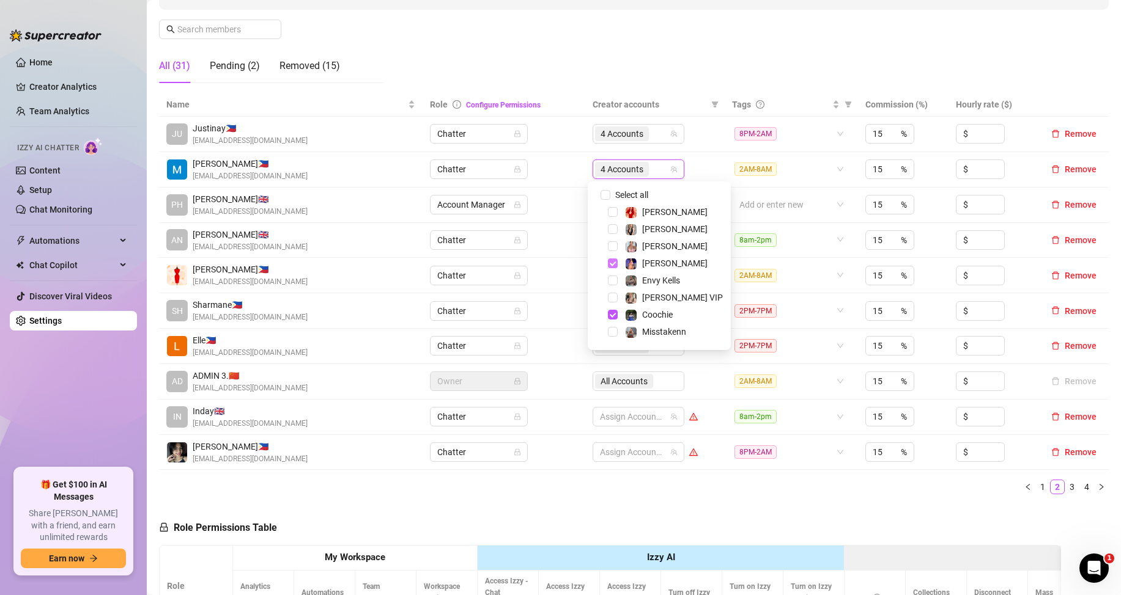
click at [615, 264] on span "Select tree node" at bounding box center [613, 264] width 10 height 10
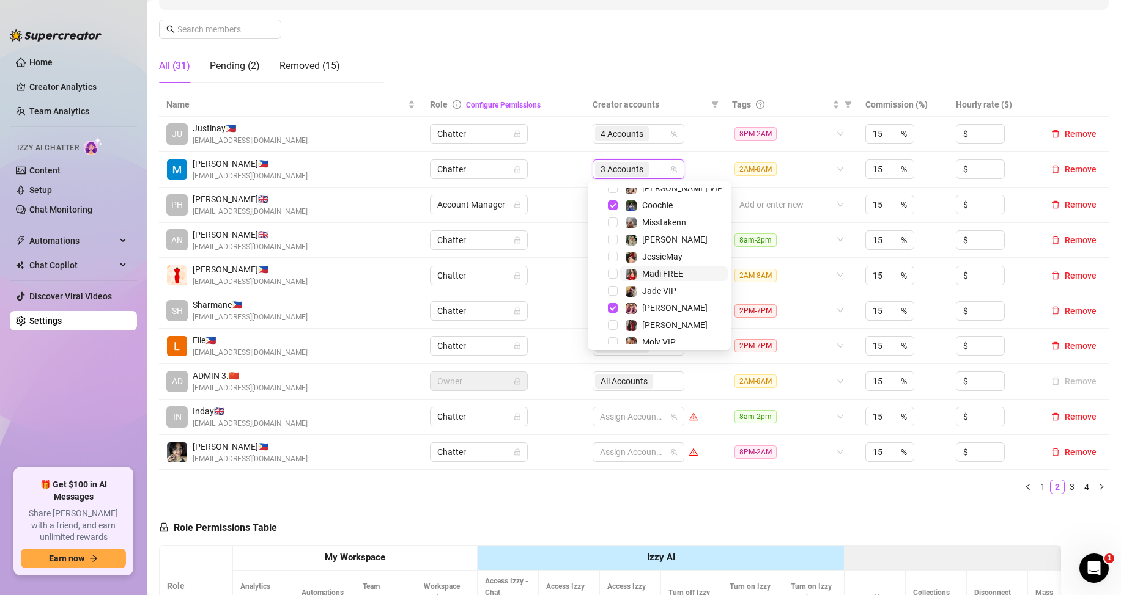
scroll to position [122, 0]
click at [610, 195] on span "Select tree node" at bounding box center [613, 193] width 10 height 10
click at [611, 296] on span "Select tree node" at bounding box center [613, 295] width 10 height 10
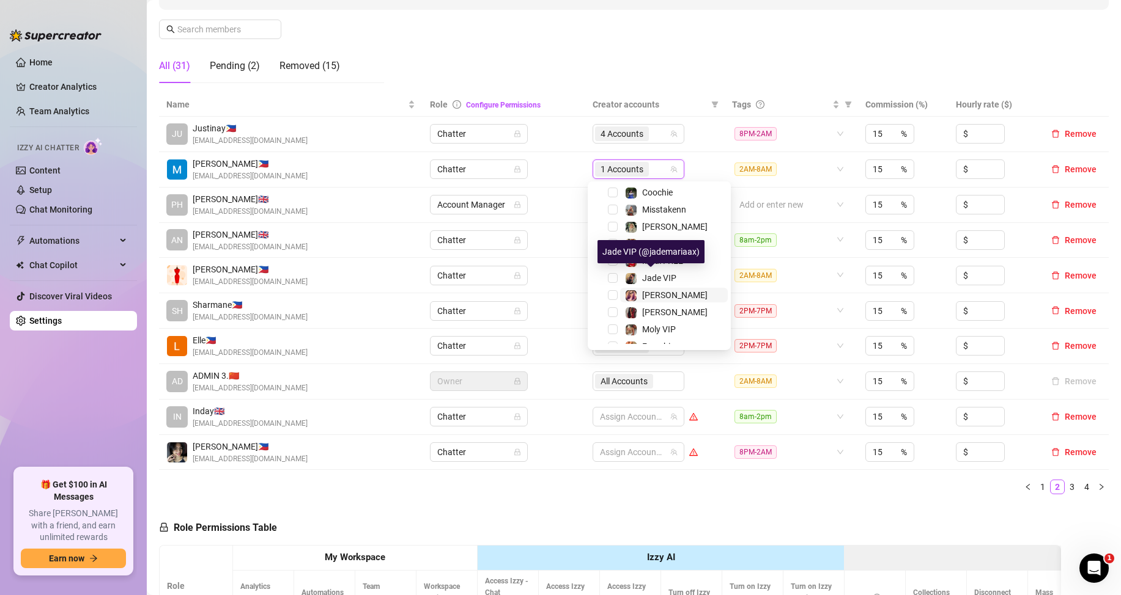
scroll to position [220, 0]
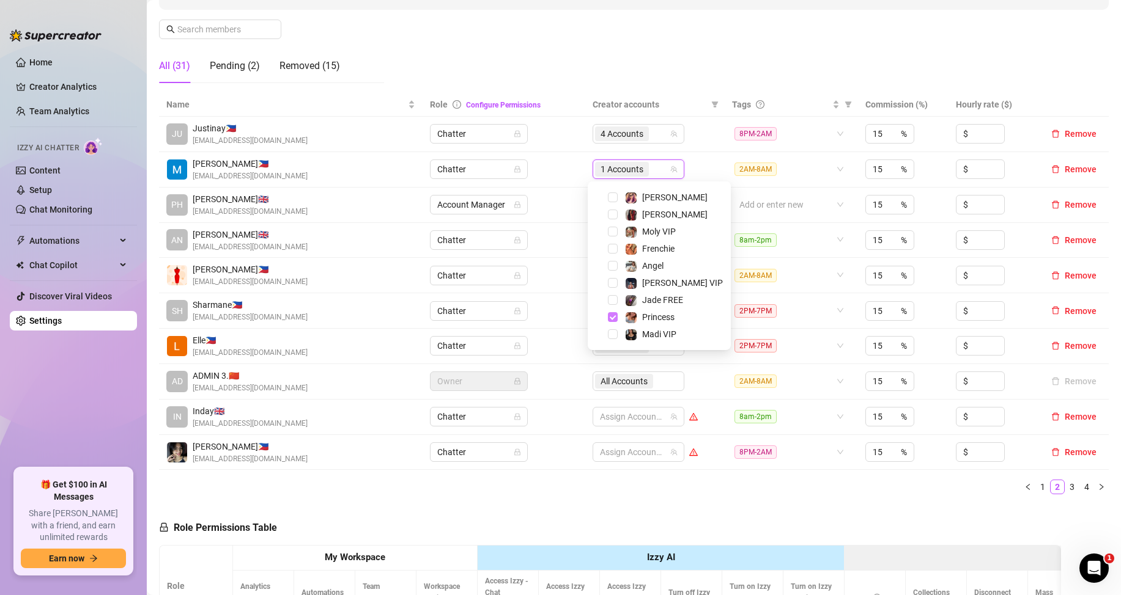
click at [616, 320] on span "Select tree node" at bounding box center [613, 317] width 10 height 10
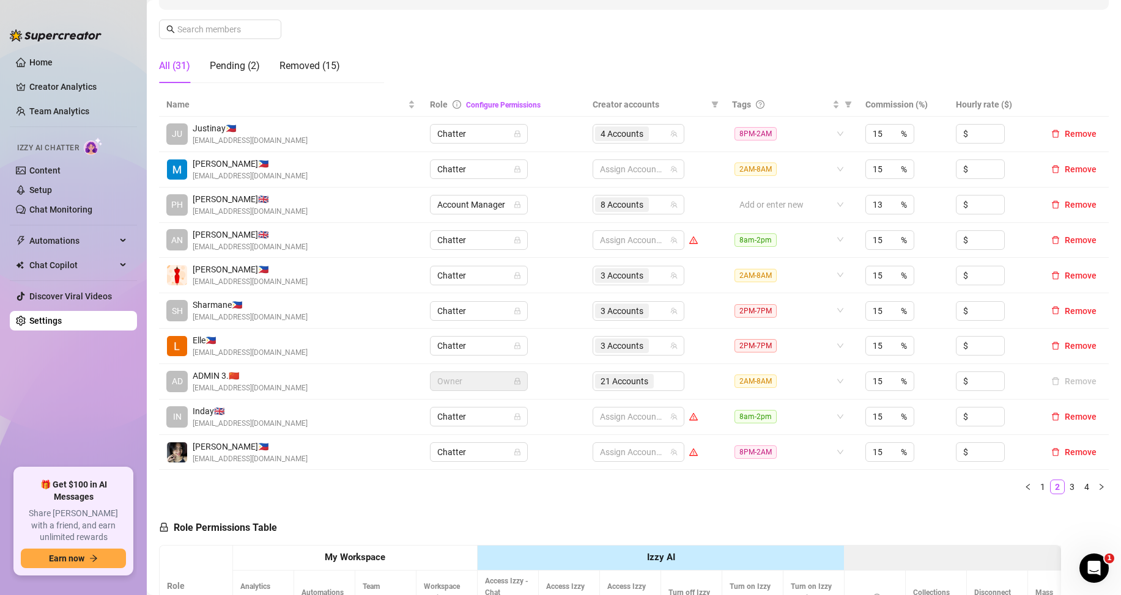
type input "15"
